Goal: Navigation & Orientation: Find specific page/section

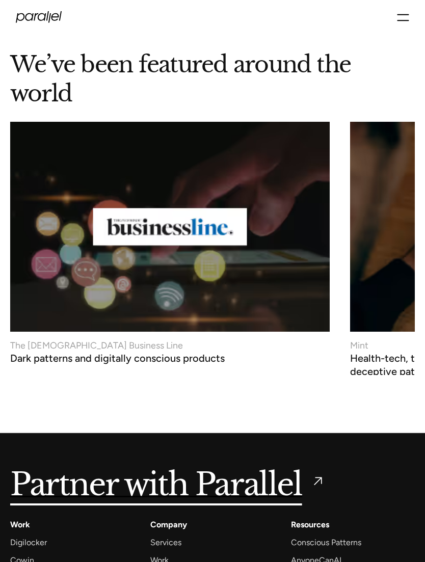
scroll to position [5403, 0]
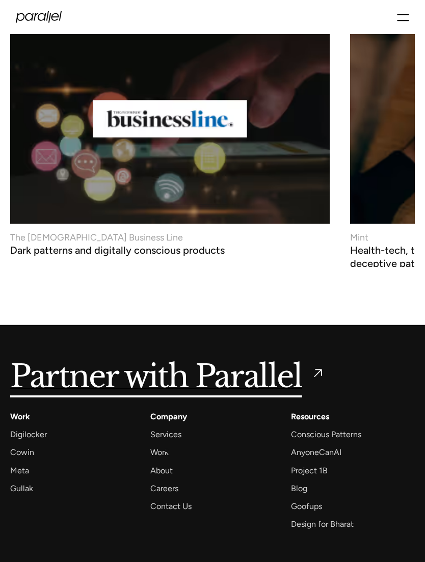
click at [166, 463] on div "About" at bounding box center [161, 470] width 22 height 14
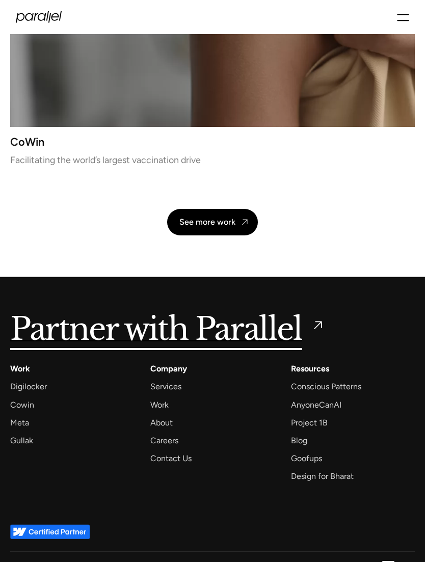
scroll to position [2200, 0]
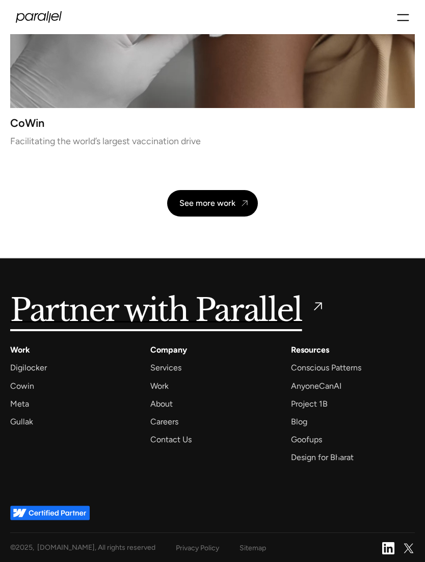
click at [339, 455] on div "Design for Bharat" at bounding box center [322, 457] width 63 height 14
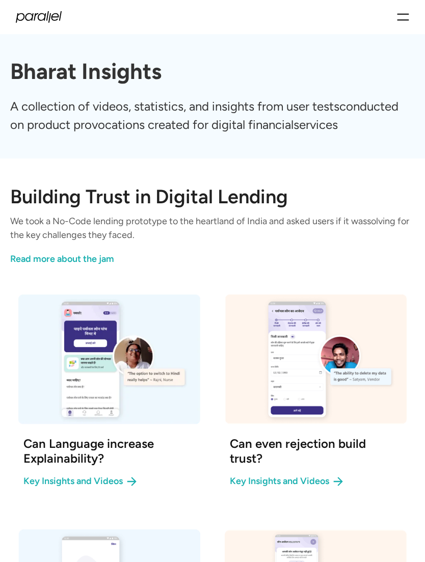
click at [411, 5] on div "Services Work About Careers Contact LinkedIn Twitter (X)" at bounding box center [212, 17] width 425 height 34
click at [409, 9] on icon "menu" at bounding box center [403, 17] width 12 height 18
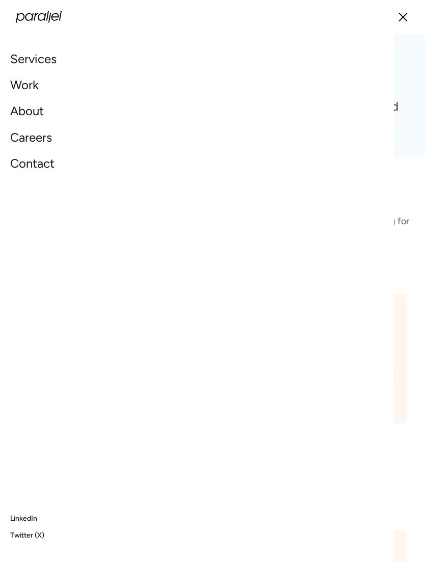
click at [46, 137] on link "Careers" at bounding box center [31, 137] width 42 height 22
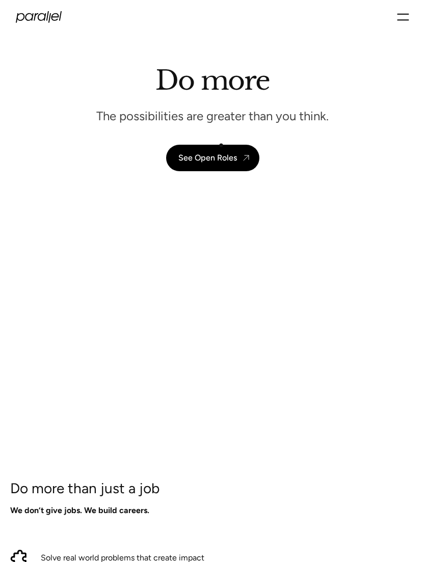
click at [221, 145] on link "See Open Roles" at bounding box center [212, 158] width 93 height 26
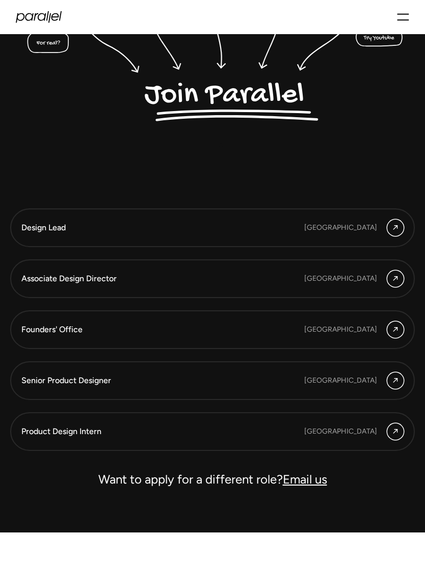
scroll to position [1997, 0]
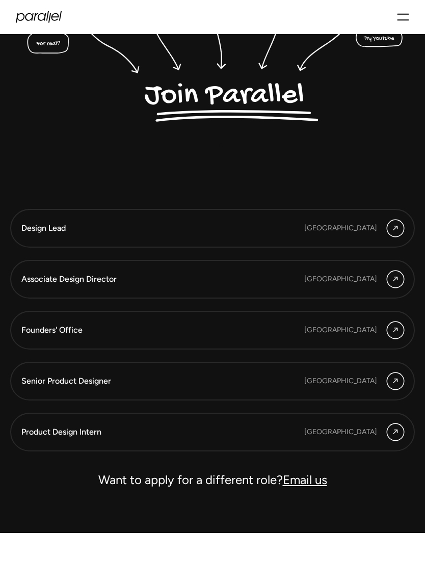
click at [214, 279] on div "Associate Design Director" at bounding box center [143, 278] width 244 height 11
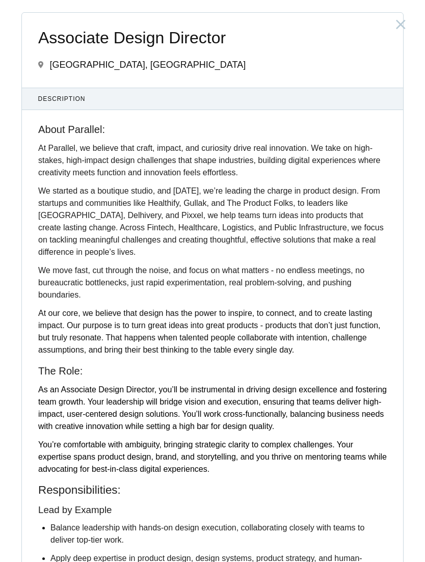
click at [399, 26] on icon at bounding box center [401, 24] width 10 height 16
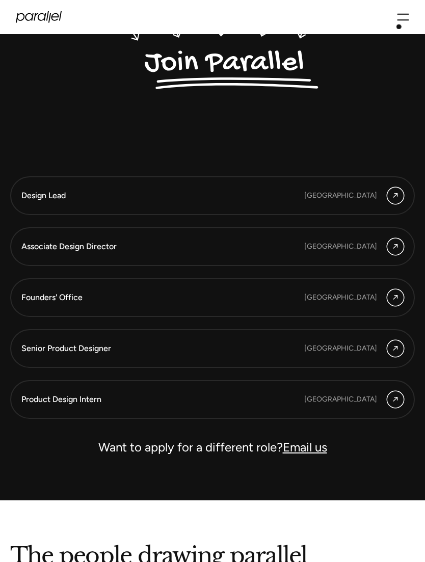
click at [191, 346] on div "Senior Product Designer" at bounding box center [143, 348] width 244 height 11
